Goal: Task Accomplishment & Management: Use online tool/utility

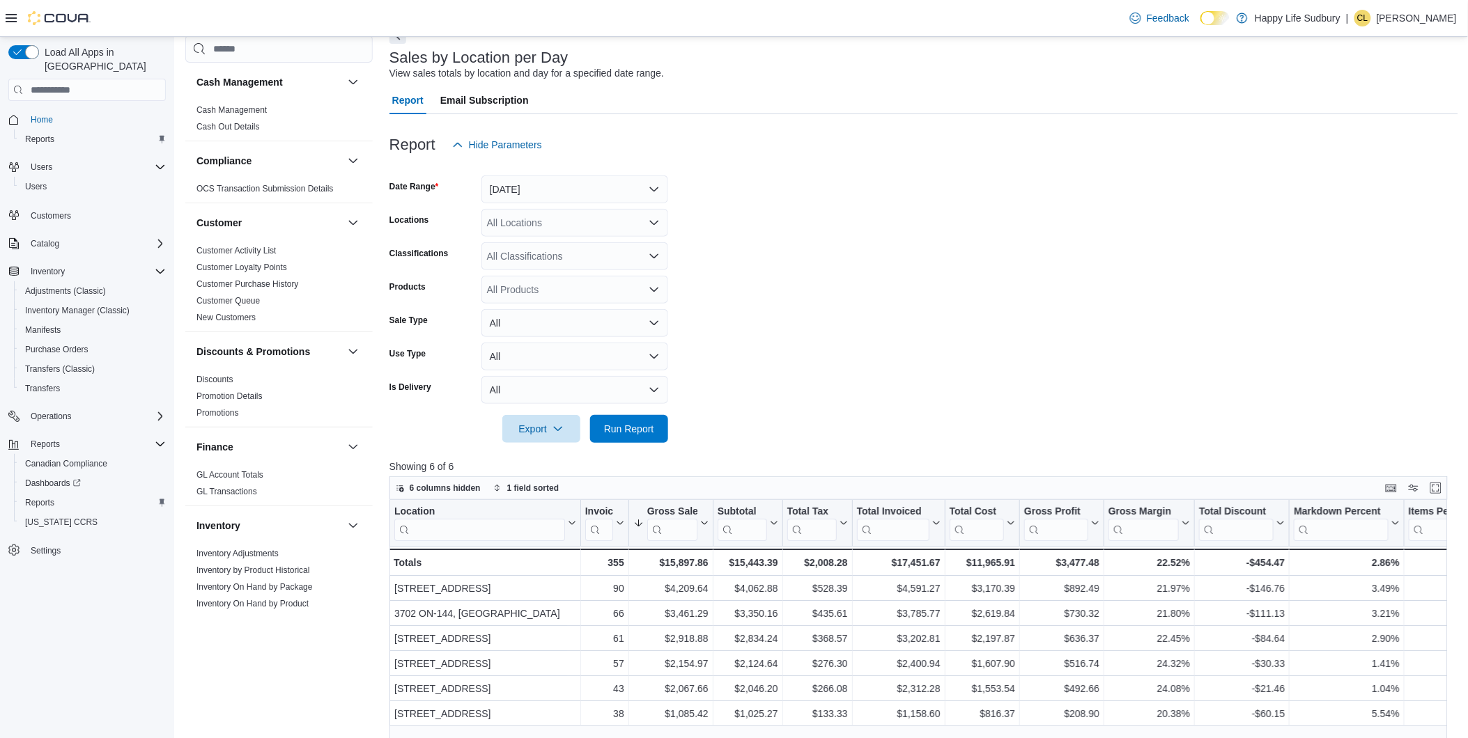
scroll to position [772, 0]
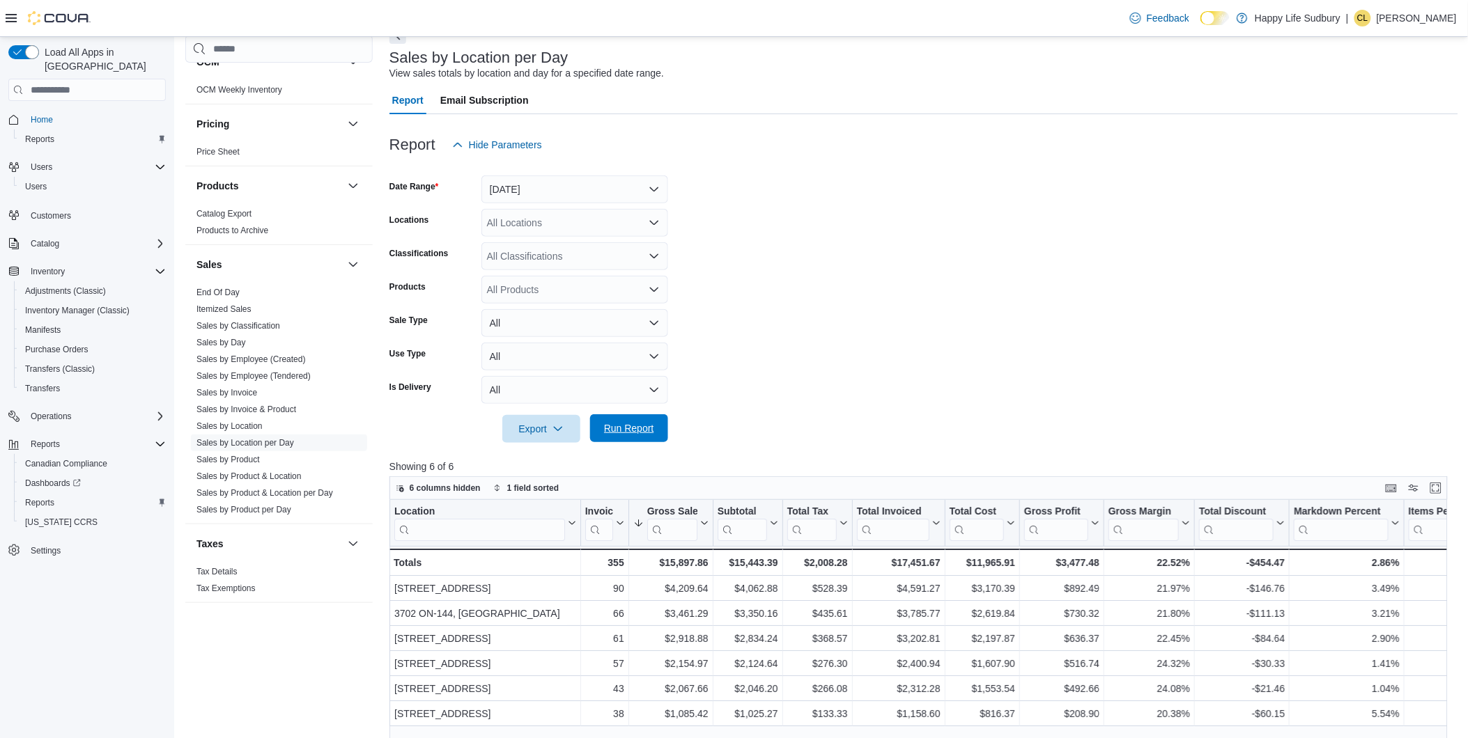
click at [627, 423] on span "Run Report" at bounding box center [629, 428] width 50 height 14
click at [633, 421] on span "Run Report" at bounding box center [628, 429] width 61 height 28
click at [635, 423] on span "Run Report" at bounding box center [629, 428] width 50 height 14
click at [611, 432] on span "Run Report" at bounding box center [629, 428] width 50 height 14
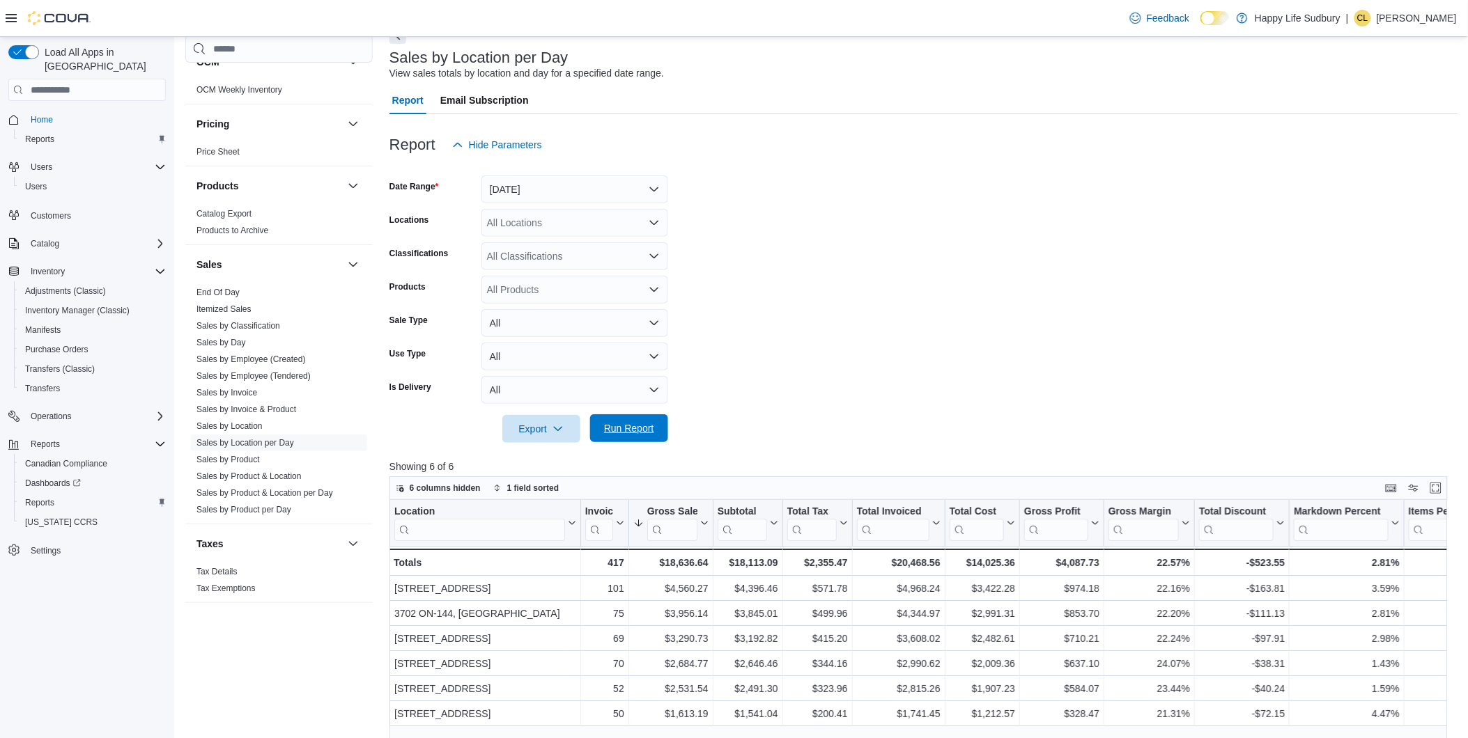
click at [611, 431] on span "Run Report" at bounding box center [629, 428] width 50 height 14
click at [614, 431] on span "Run Report" at bounding box center [629, 428] width 50 height 14
click at [619, 431] on span "Run Report" at bounding box center [629, 428] width 50 height 14
click at [641, 434] on span "Run Report" at bounding box center [629, 428] width 50 height 14
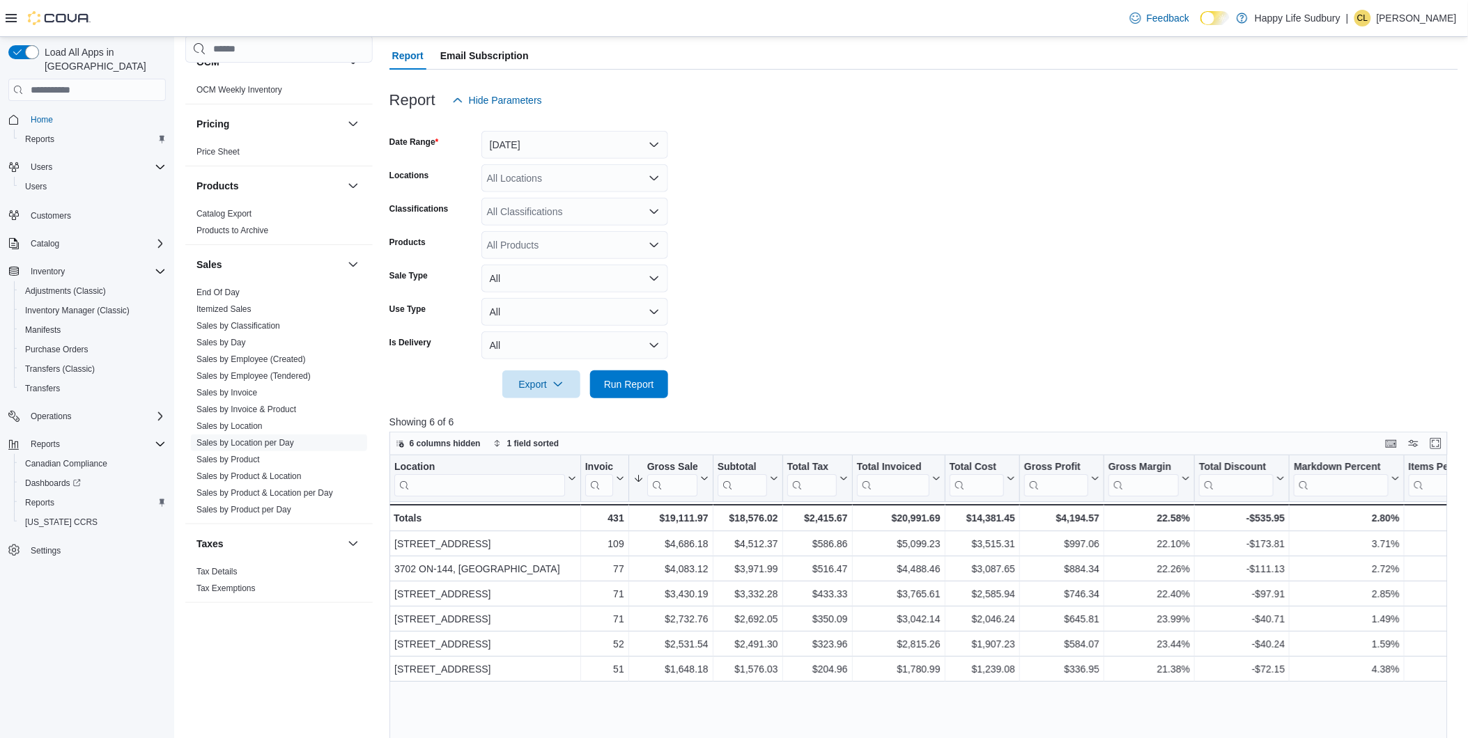
scroll to position [155, 0]
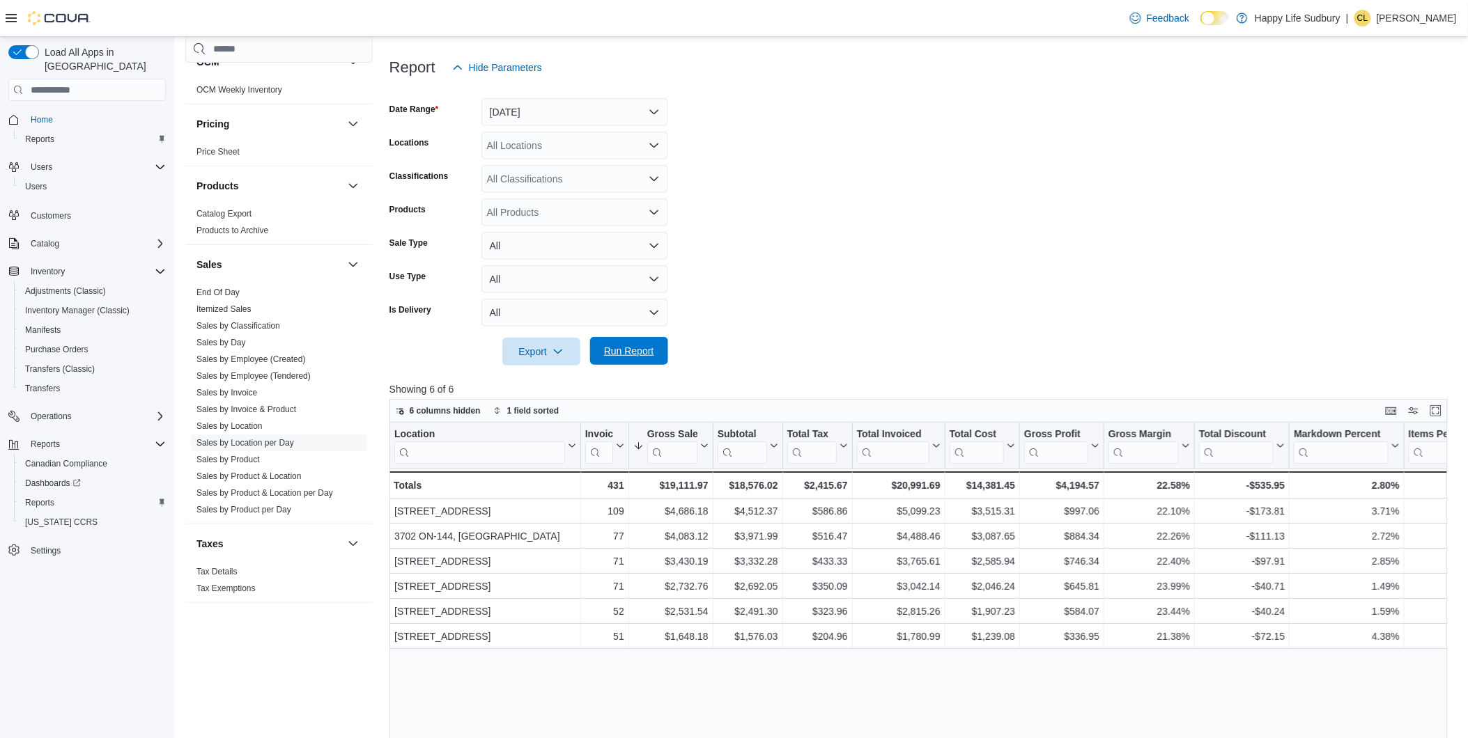
click at [645, 346] on span "Run Report" at bounding box center [629, 351] width 50 height 14
click at [632, 343] on span "Run Report" at bounding box center [628, 351] width 61 height 28
click at [635, 350] on span "Run Report" at bounding box center [629, 351] width 50 height 14
click at [651, 346] on span "Run Report" at bounding box center [629, 351] width 50 height 14
click at [637, 358] on span "Run Report" at bounding box center [628, 351] width 61 height 28
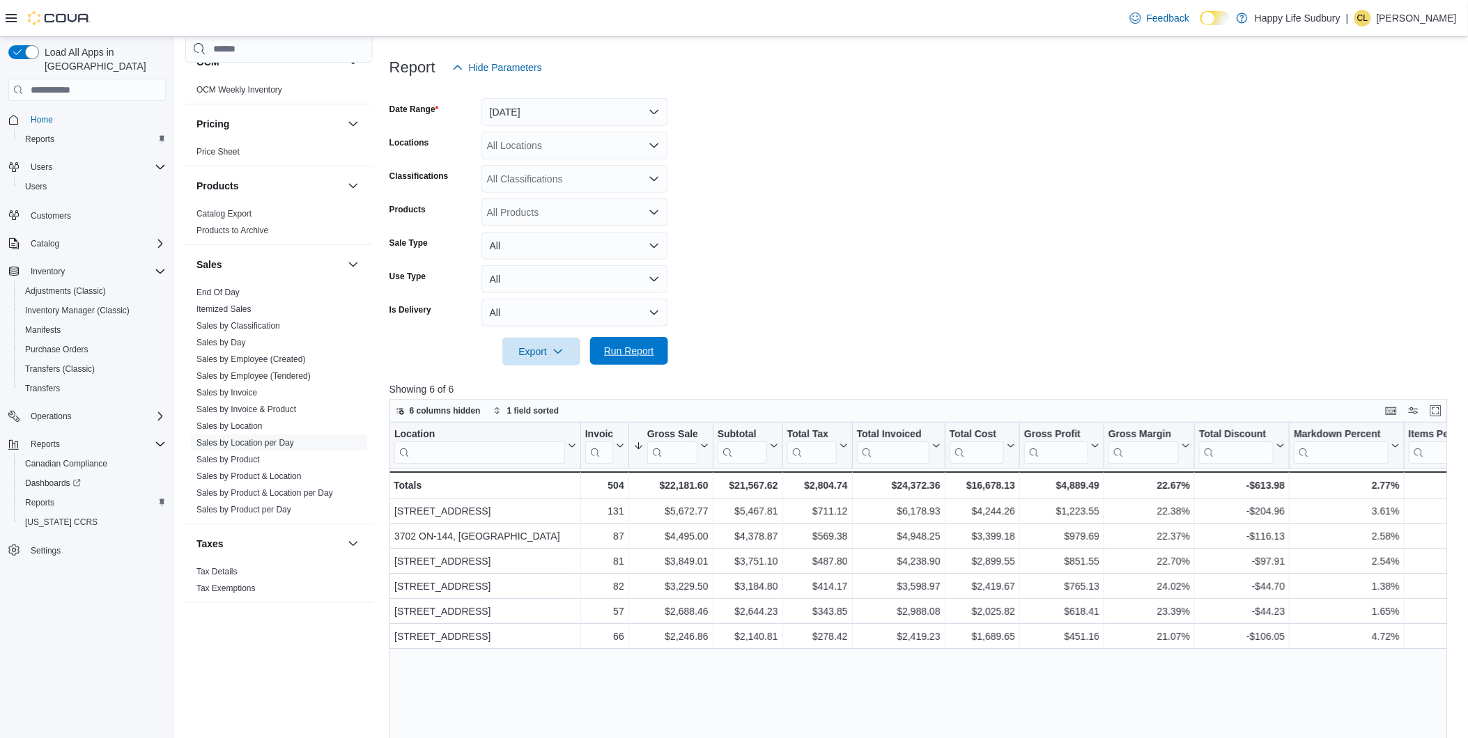
click at [637, 358] on span "Run Report" at bounding box center [628, 351] width 61 height 28
click at [630, 350] on span "Run Report" at bounding box center [629, 351] width 50 height 14
click at [616, 347] on span "Run Report" at bounding box center [629, 351] width 50 height 14
click at [618, 351] on span "Run Report" at bounding box center [629, 351] width 50 height 14
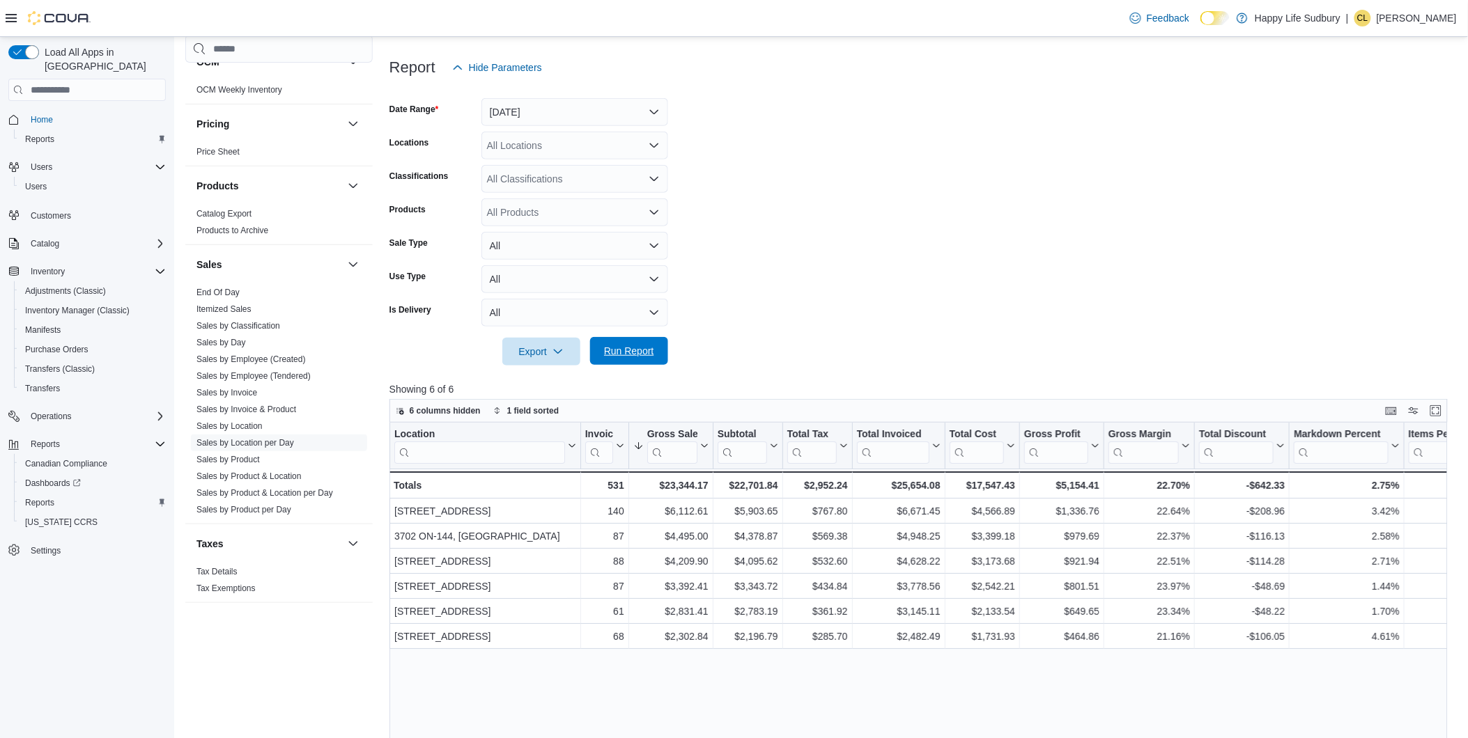
click at [646, 349] on span "Run Report" at bounding box center [629, 351] width 50 height 14
click at [621, 354] on span "Run Report" at bounding box center [629, 351] width 50 height 14
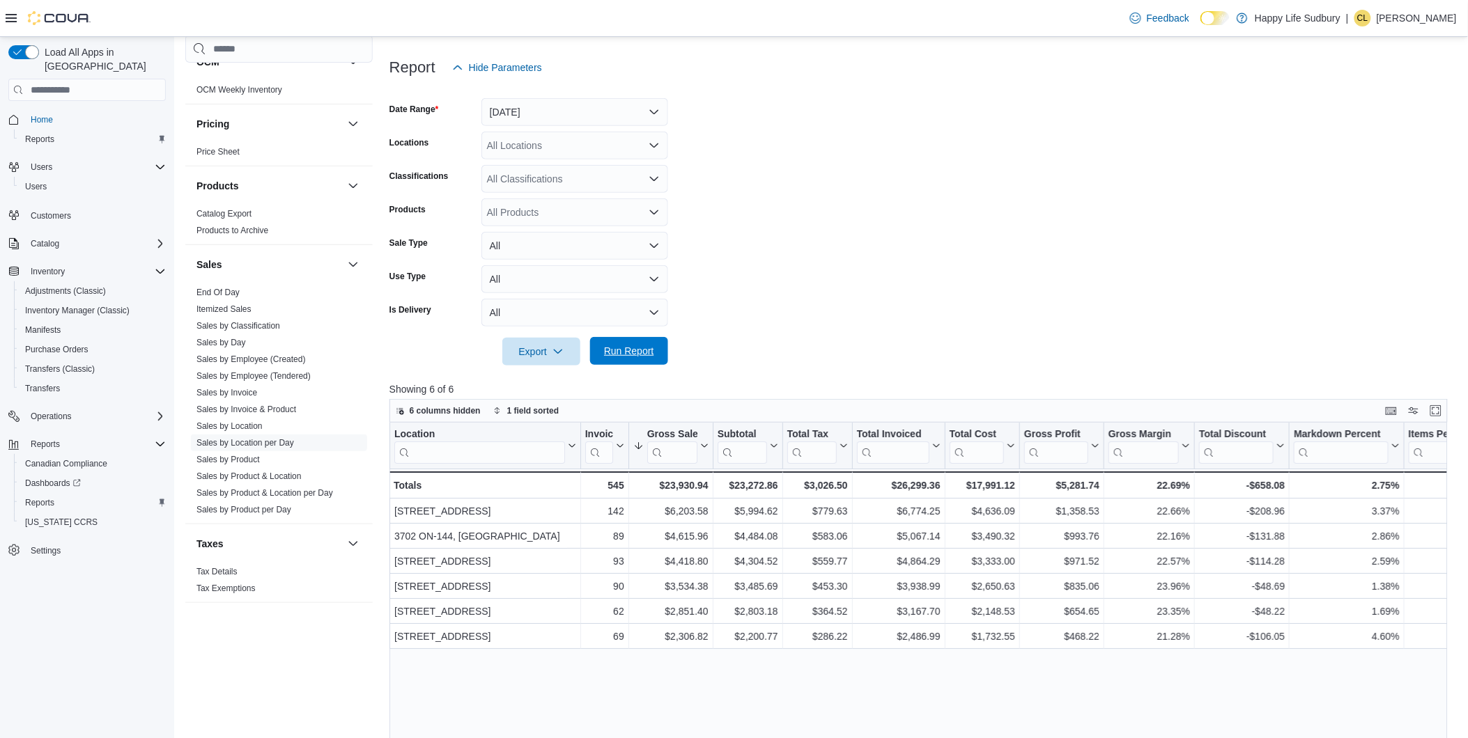
click at [621, 354] on span "Run Report" at bounding box center [629, 351] width 50 height 14
click at [618, 354] on span "Run Report" at bounding box center [629, 351] width 50 height 14
click at [603, 345] on span "Run Report" at bounding box center [628, 351] width 61 height 28
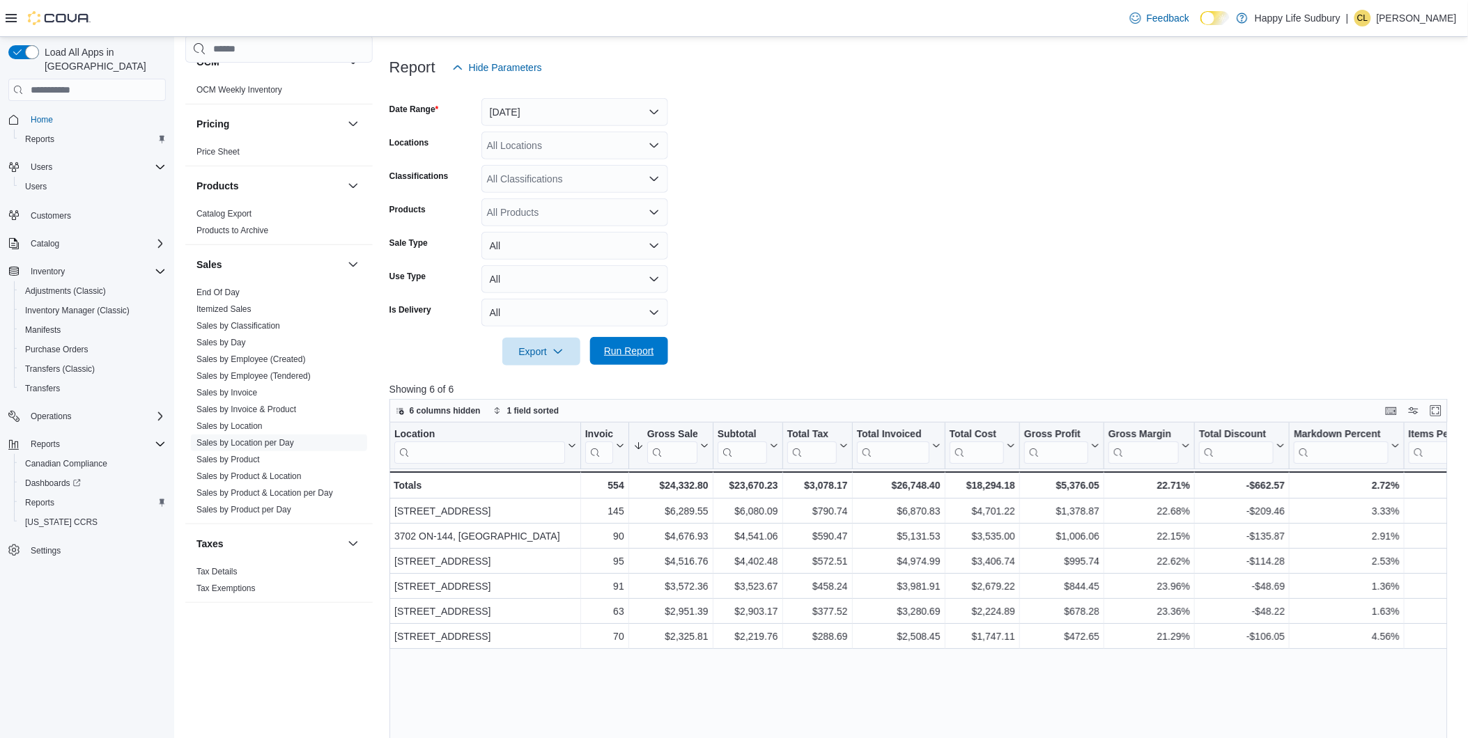
click at [602, 344] on span "Run Report" at bounding box center [628, 351] width 61 height 28
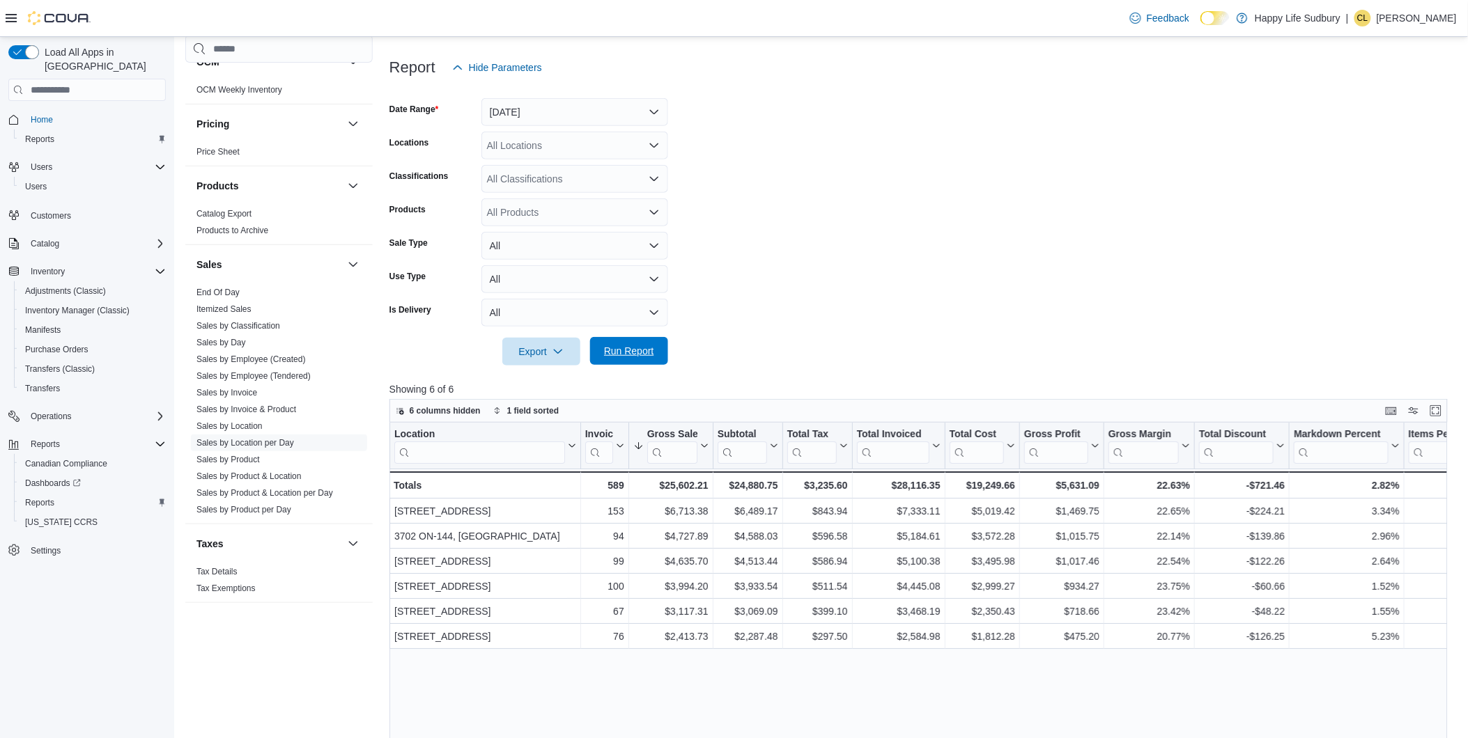
click at [602, 344] on span "Run Report" at bounding box center [628, 351] width 61 height 28
click at [216, 291] on link "End Of Day" at bounding box center [217, 293] width 43 height 10
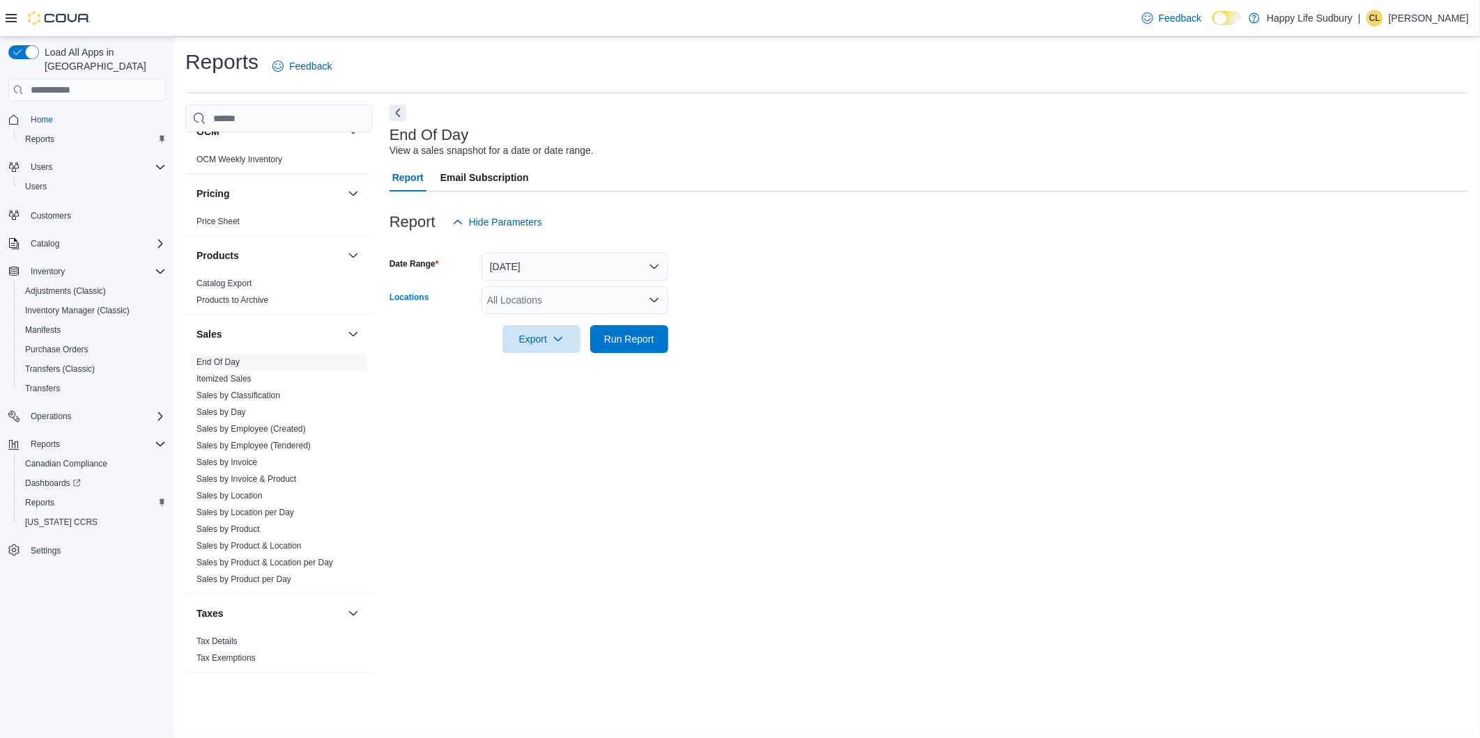
click at [653, 300] on icon "Open list of options" at bounding box center [654, 300] width 11 height 11
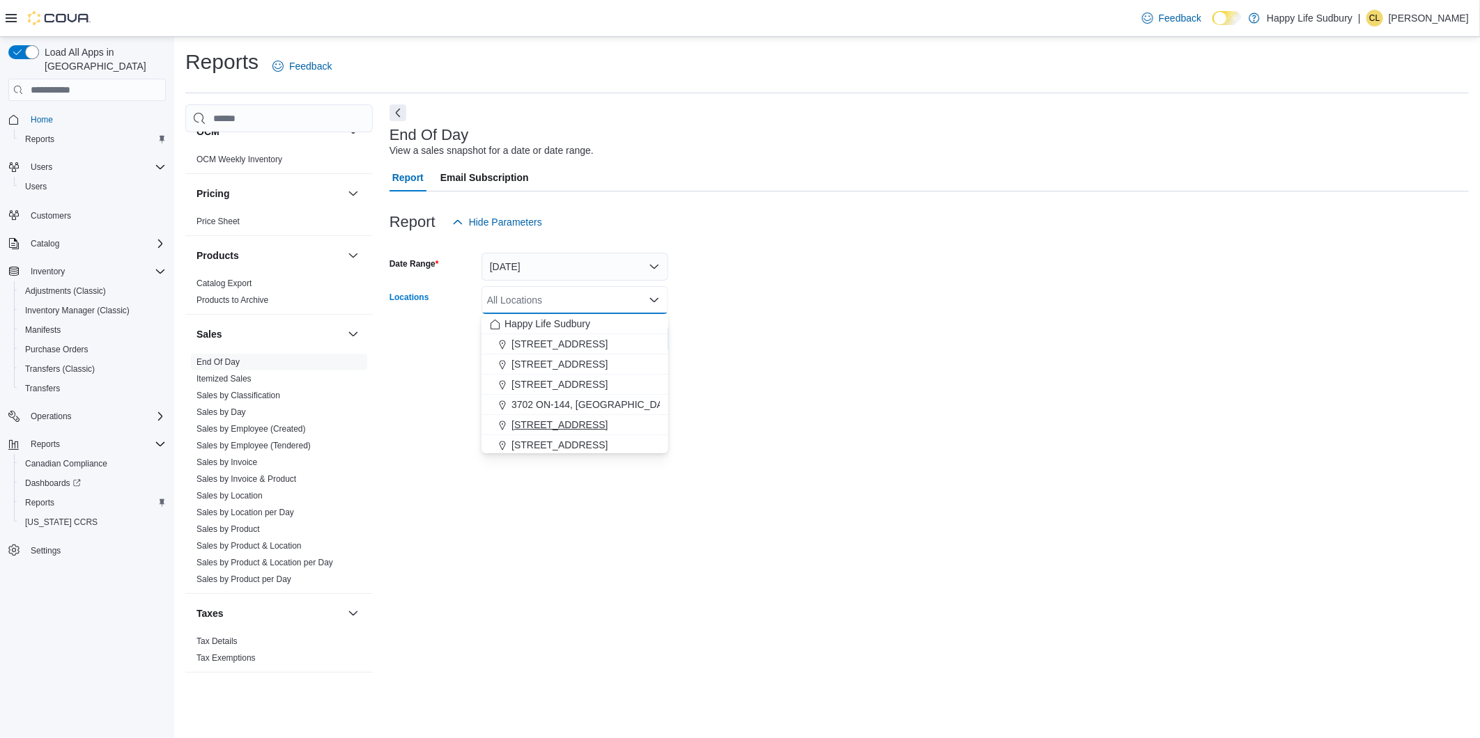
click at [569, 418] on span "[STREET_ADDRESS]" at bounding box center [559, 425] width 96 height 14
click at [774, 317] on div at bounding box center [928, 319] width 1079 height 11
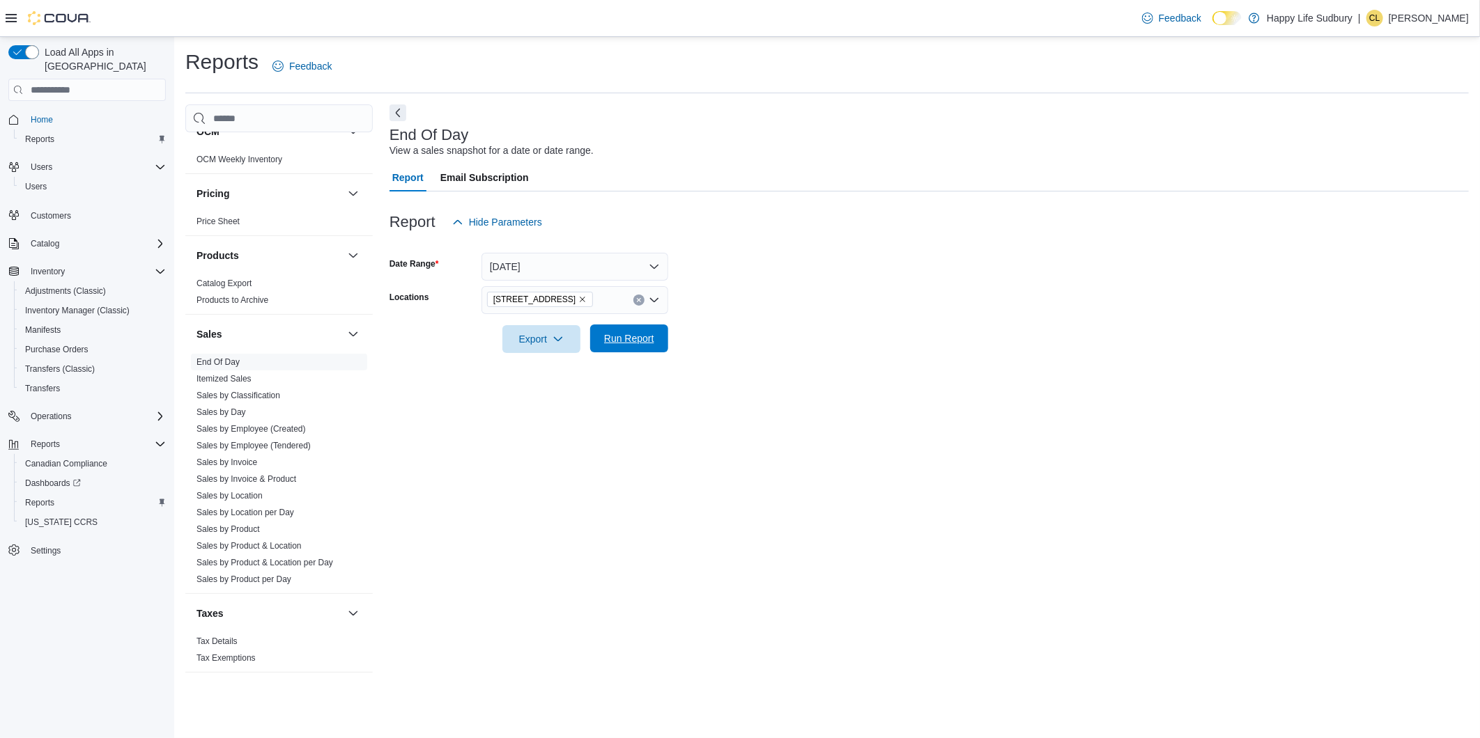
click at [624, 350] on span "Run Report" at bounding box center [628, 339] width 61 height 28
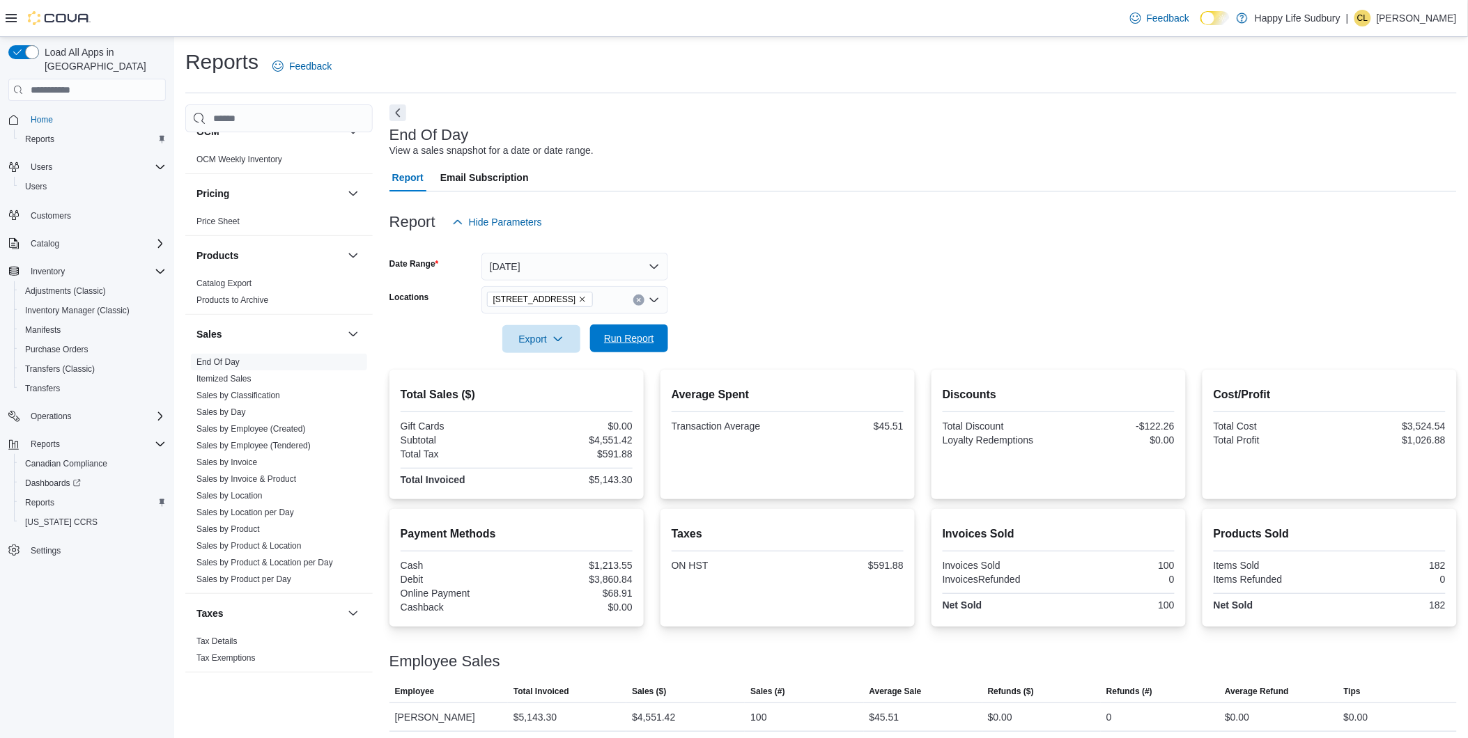
click at [627, 342] on span "Run Report" at bounding box center [629, 339] width 50 height 14
click at [628, 341] on span "Run Report" at bounding box center [629, 339] width 50 height 14
click at [1032, 256] on form "Date Range [DATE] Locations [STREET_ADDRESS] Export Run Report" at bounding box center [922, 294] width 1067 height 117
click at [637, 338] on span "Run Report" at bounding box center [629, 339] width 50 height 14
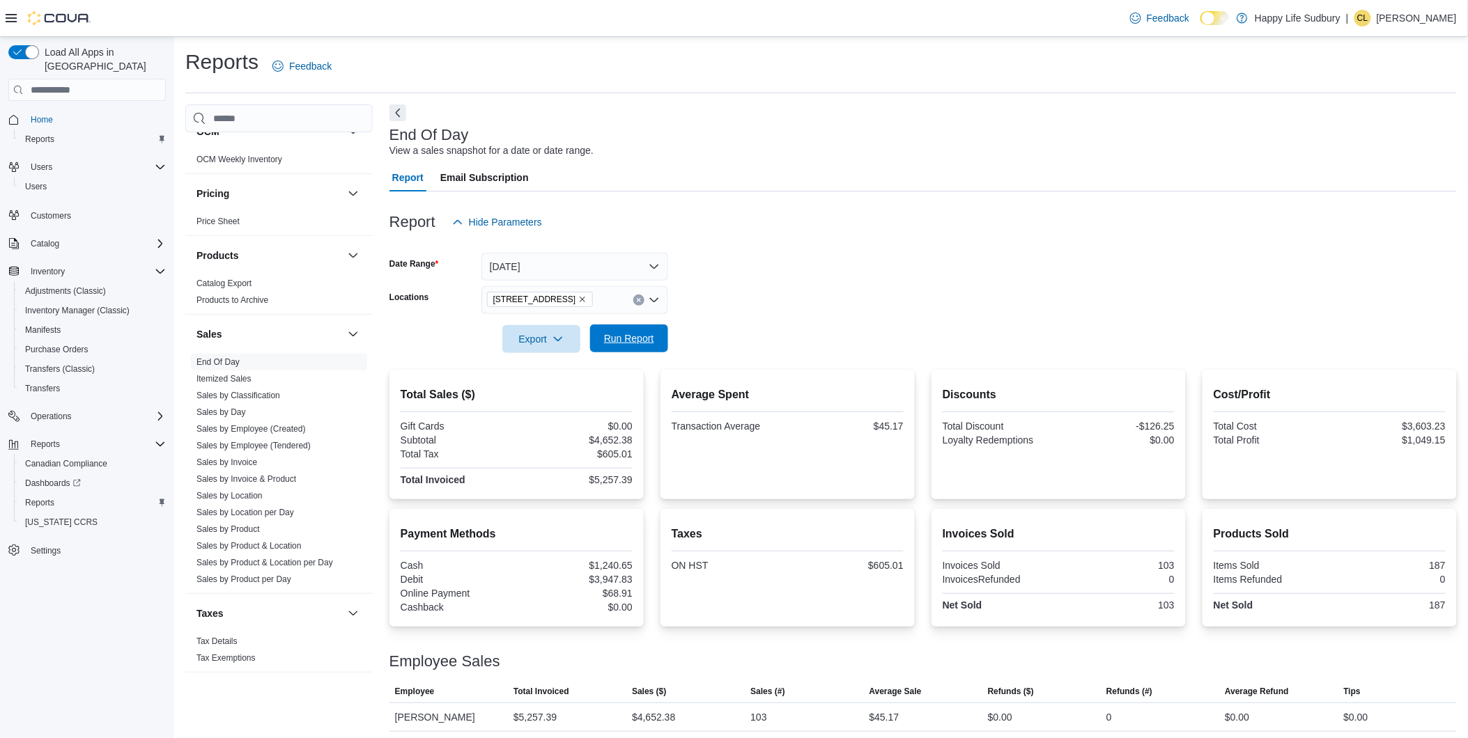
click at [637, 338] on span "Run Report" at bounding box center [629, 339] width 50 height 14
click at [619, 333] on span "Run Report" at bounding box center [629, 339] width 50 height 14
click at [952, 240] on div at bounding box center [922, 244] width 1067 height 17
click at [642, 337] on span "Run Report" at bounding box center [629, 339] width 50 height 14
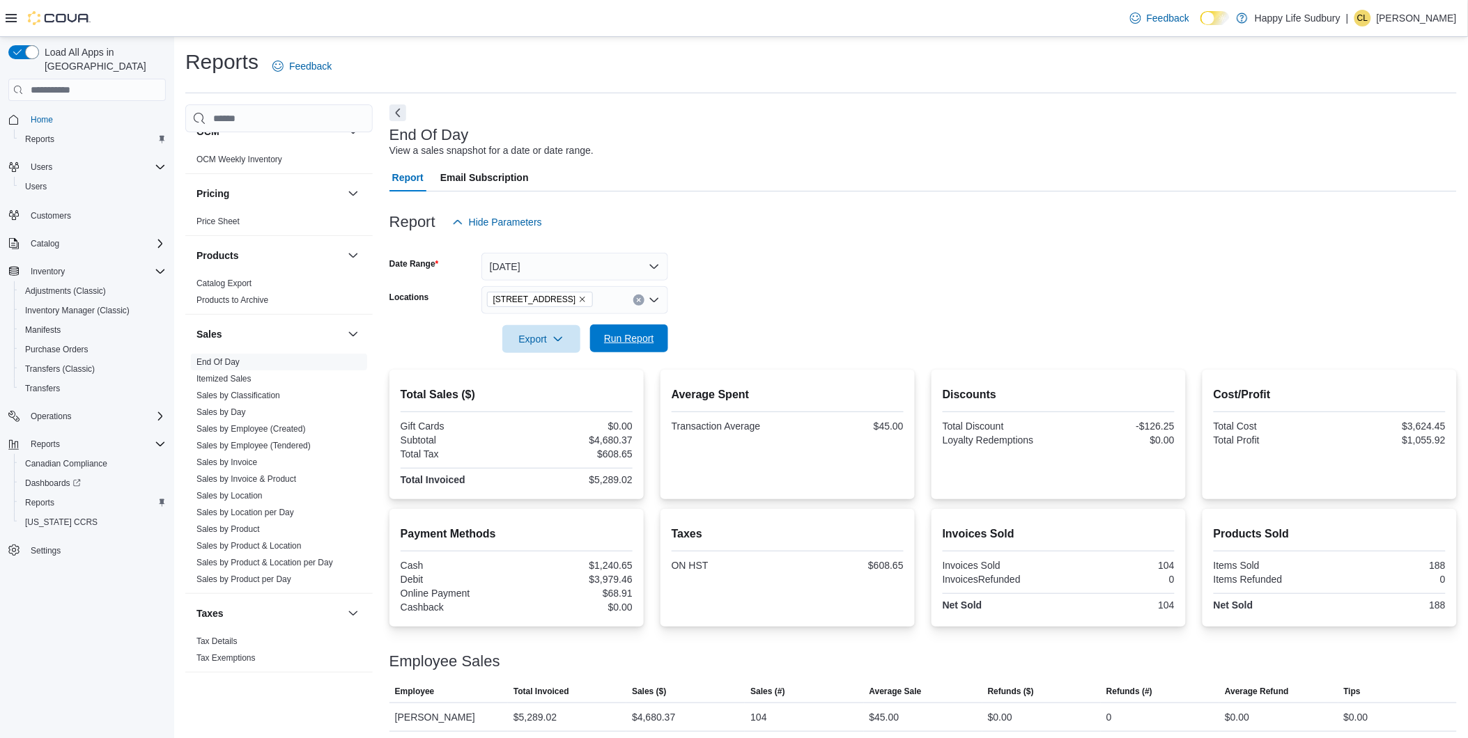
click at [642, 337] on span "Run Report" at bounding box center [629, 339] width 50 height 14
click at [618, 336] on span "Run Report" at bounding box center [629, 339] width 50 height 14
click at [609, 340] on span "Run Report" at bounding box center [629, 339] width 50 height 14
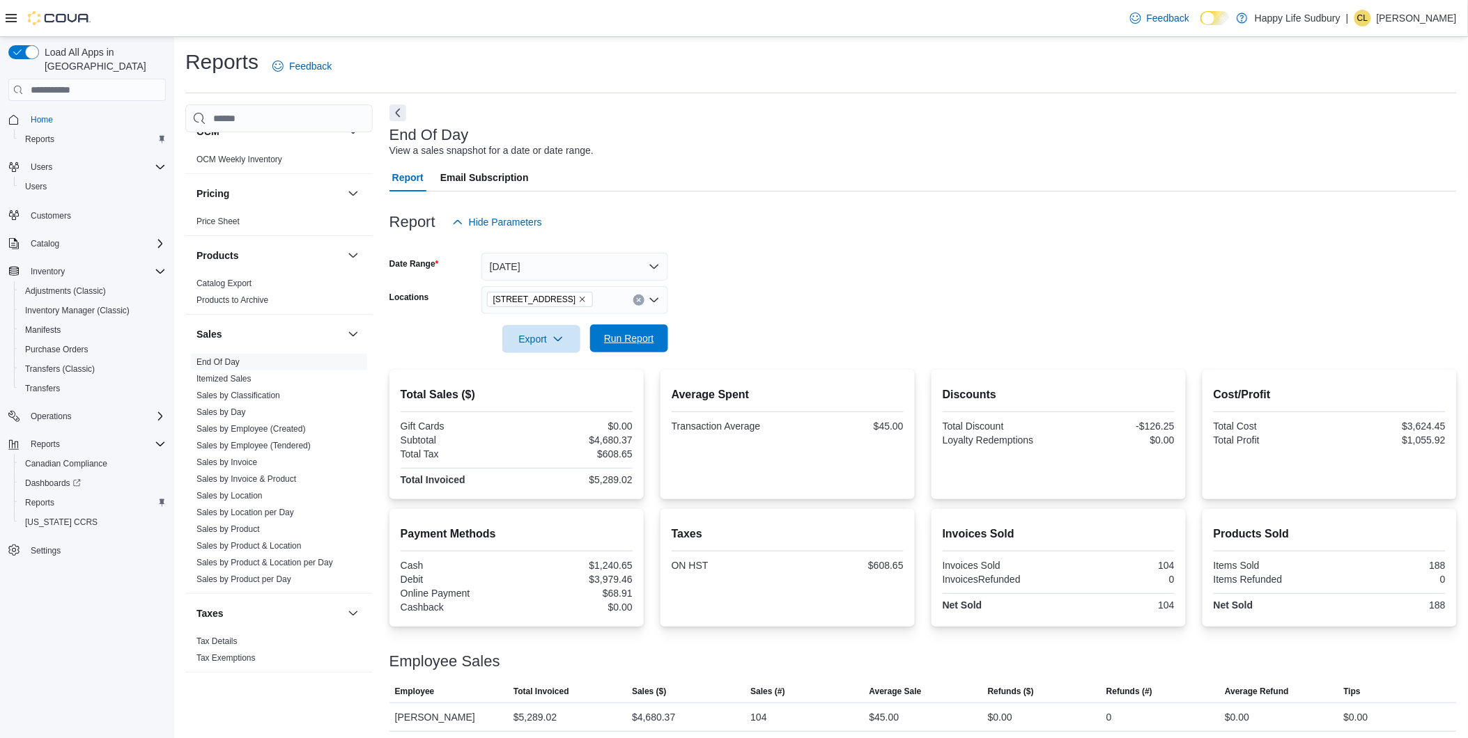
click at [609, 340] on span "Run Report" at bounding box center [629, 339] width 50 height 14
click at [615, 339] on span "Run Report" at bounding box center [629, 339] width 50 height 14
click at [612, 343] on span "Run Report" at bounding box center [629, 339] width 50 height 14
click at [614, 343] on span "Run Report" at bounding box center [629, 339] width 50 height 14
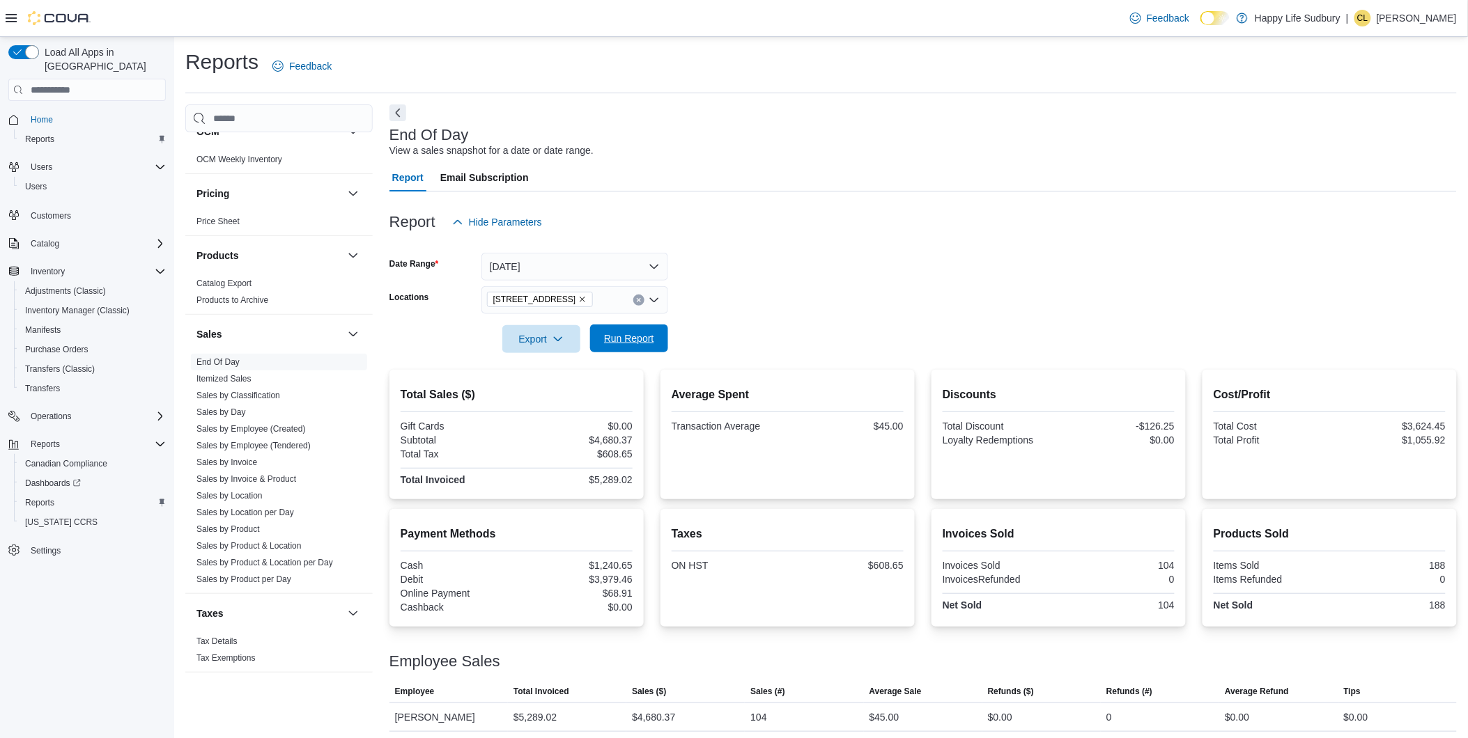
click at [614, 343] on span "Run Report" at bounding box center [629, 339] width 50 height 14
click at [637, 335] on span "Run Report" at bounding box center [629, 339] width 50 height 14
click at [932, 282] on form "Date Range [DATE] Locations [STREET_ADDRESS] Export Run Report" at bounding box center [922, 294] width 1067 height 117
click at [551, 343] on span "Export" at bounding box center [541, 339] width 61 height 28
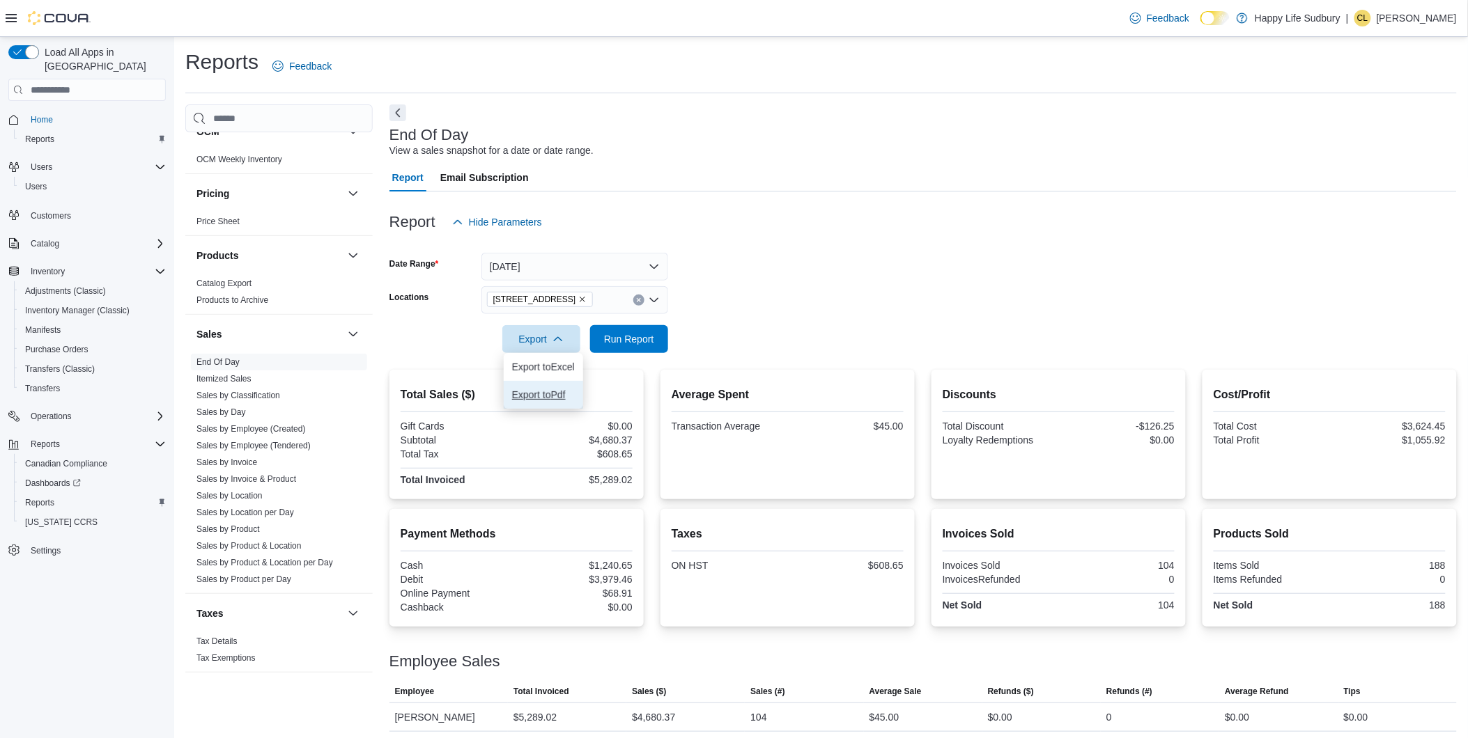
click at [542, 394] on span "Export to Pdf" at bounding box center [543, 394] width 63 height 11
